Goal: Task Accomplishment & Management: Manage account settings

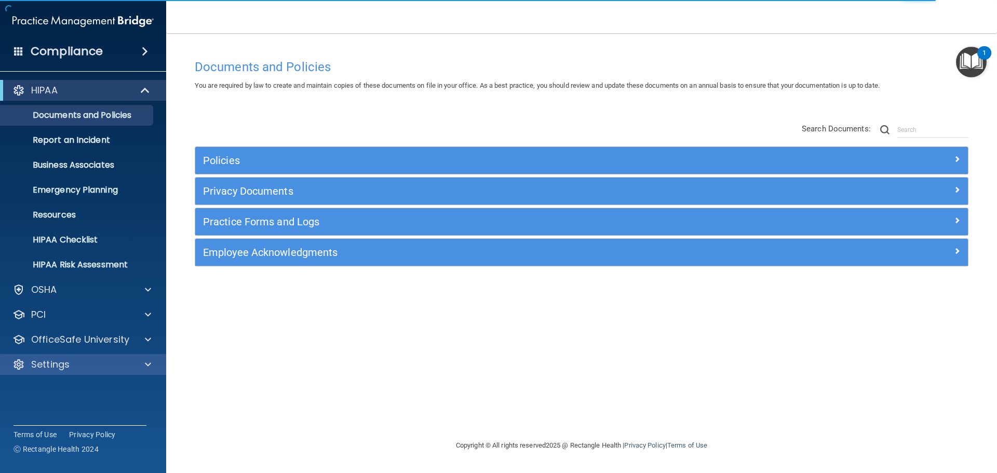
click at [94, 356] on div "Settings" at bounding box center [83, 364] width 167 height 21
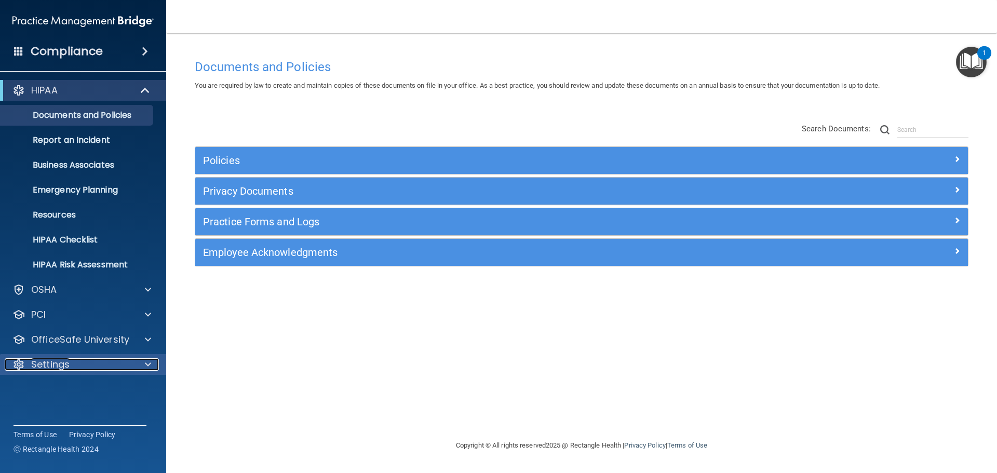
click at [137, 368] on div at bounding box center [147, 364] width 26 height 12
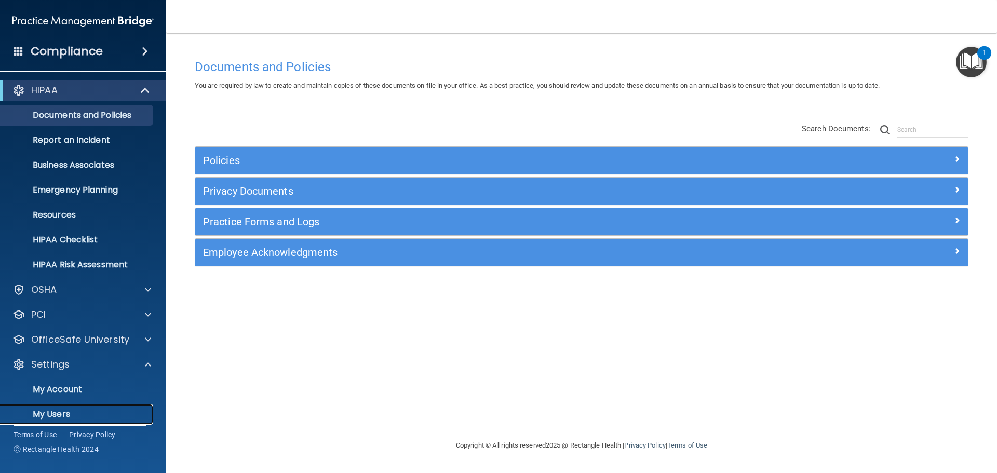
click at [75, 409] on p "My Users" at bounding box center [78, 414] width 142 height 10
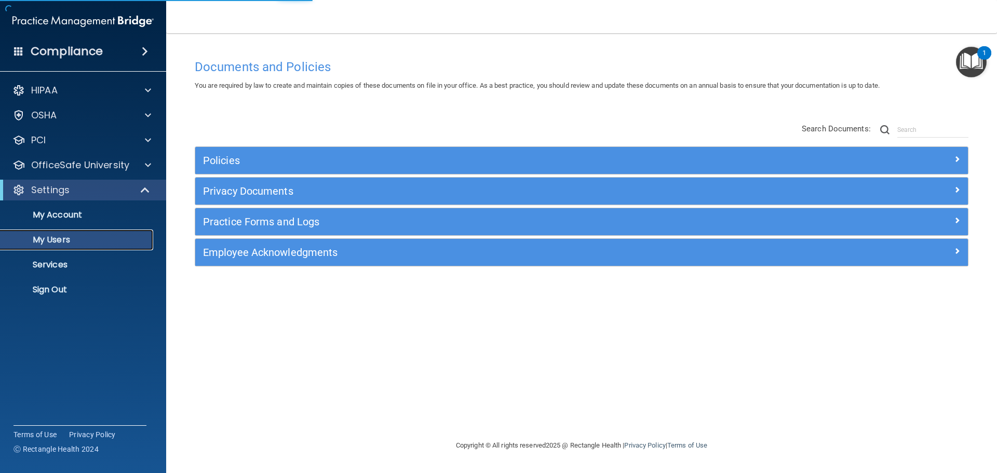
select select "20"
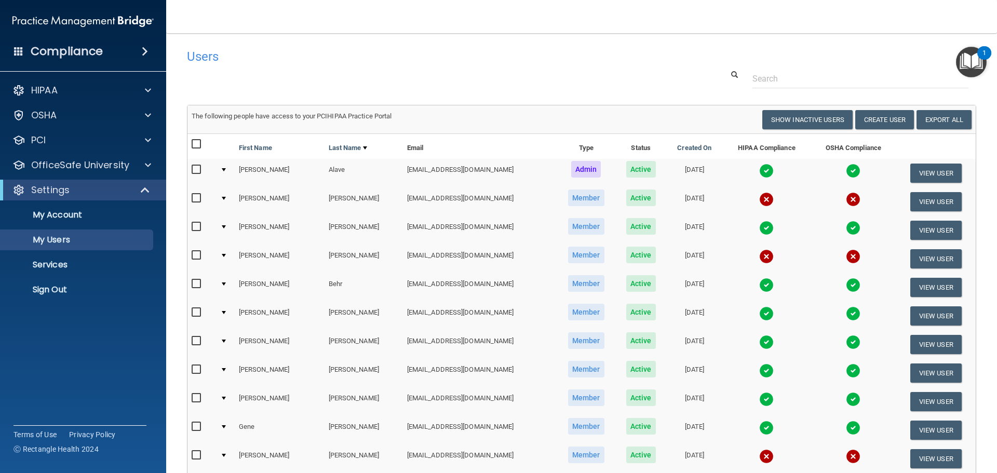
click at [846, 257] on img at bounding box center [853, 256] width 15 height 15
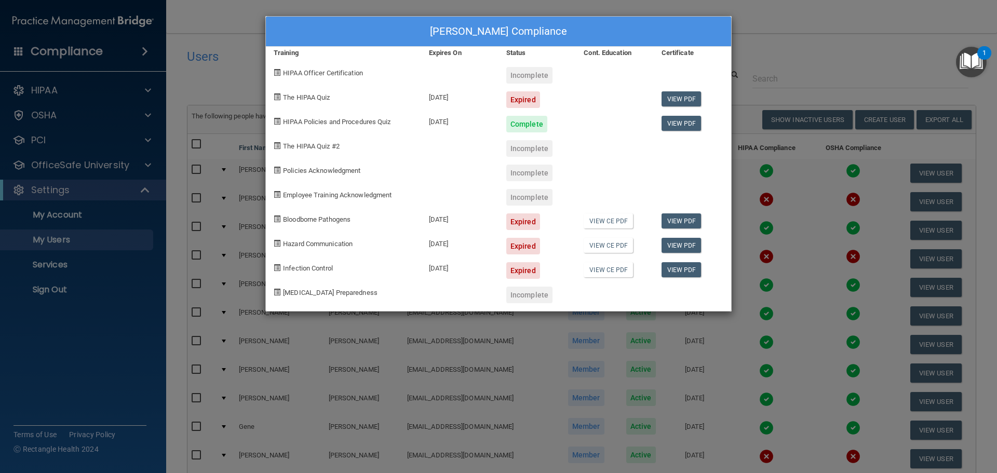
click at [584, 65] on div at bounding box center [614, 71] width 77 height 24
click at [575, 11] on div "[PERSON_NAME] Compliance Training Expires On Status Cont. Education Certificate…" at bounding box center [498, 236] width 997 height 473
